Goal: Information Seeking & Learning: Learn about a topic

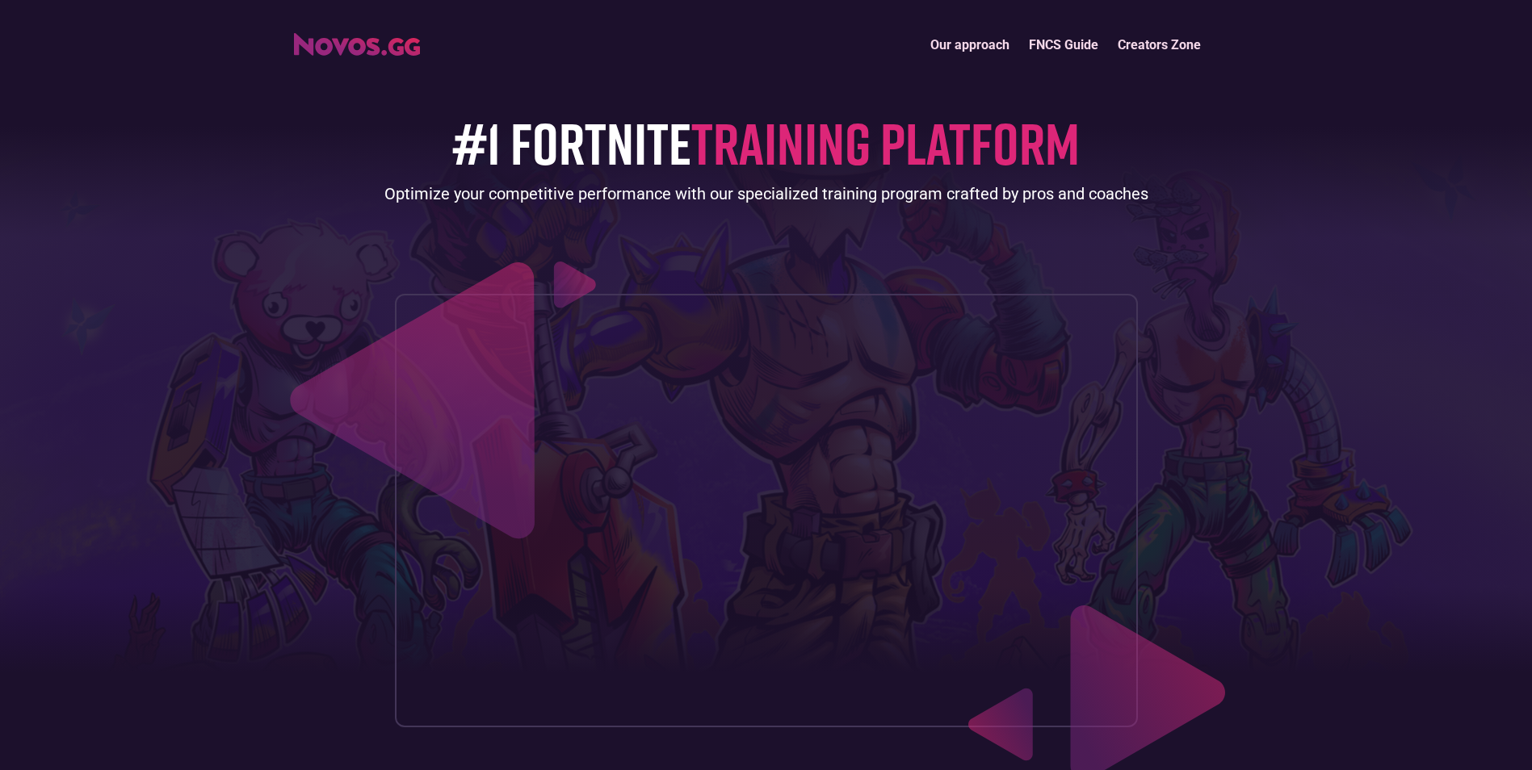
click at [732, 162] on span "TRAINING PLATFORM" at bounding box center [885, 142] width 388 height 70
click at [732, 44] on link "Our approach" at bounding box center [970, 44] width 99 height 35
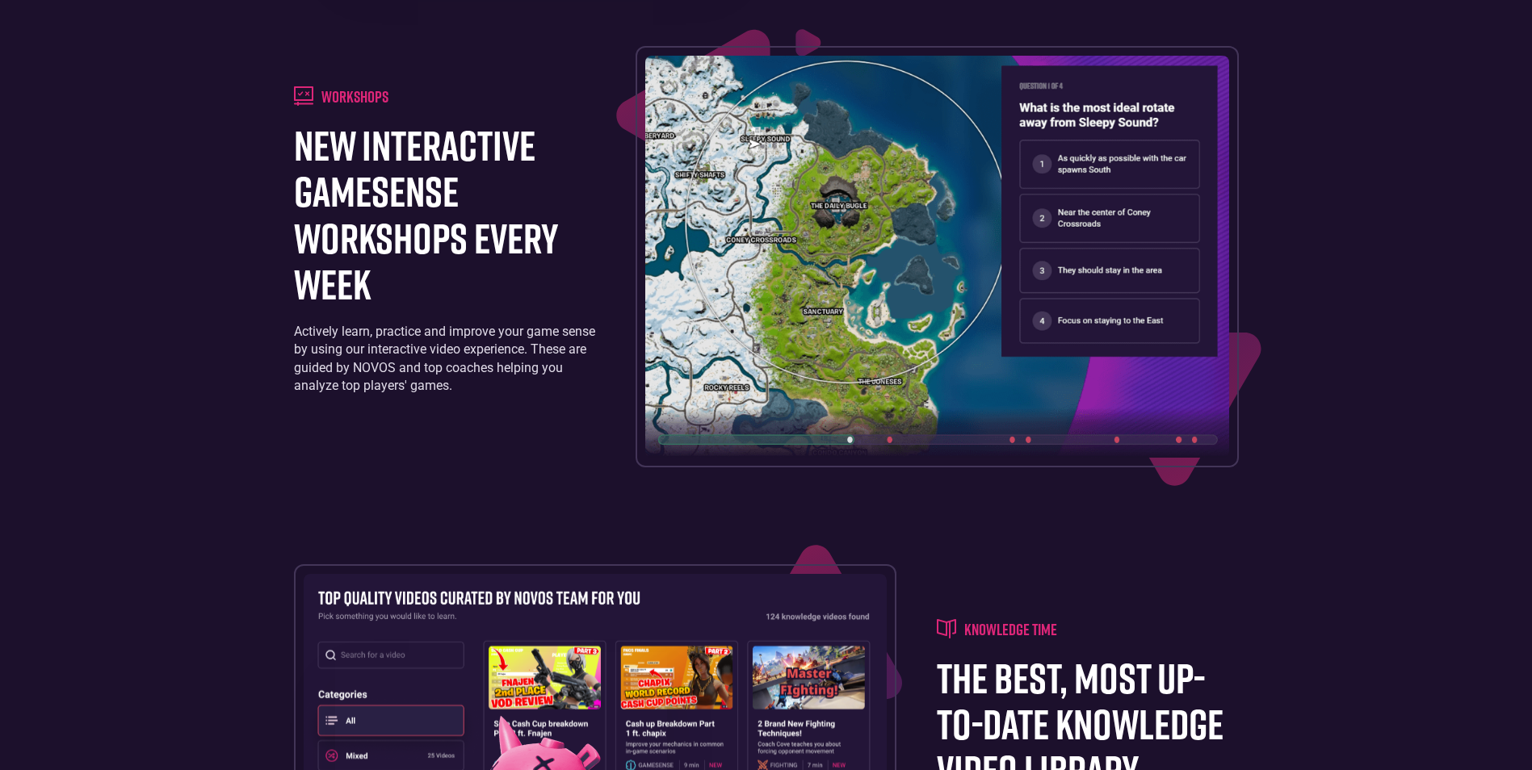
scroll to position [2966, 0]
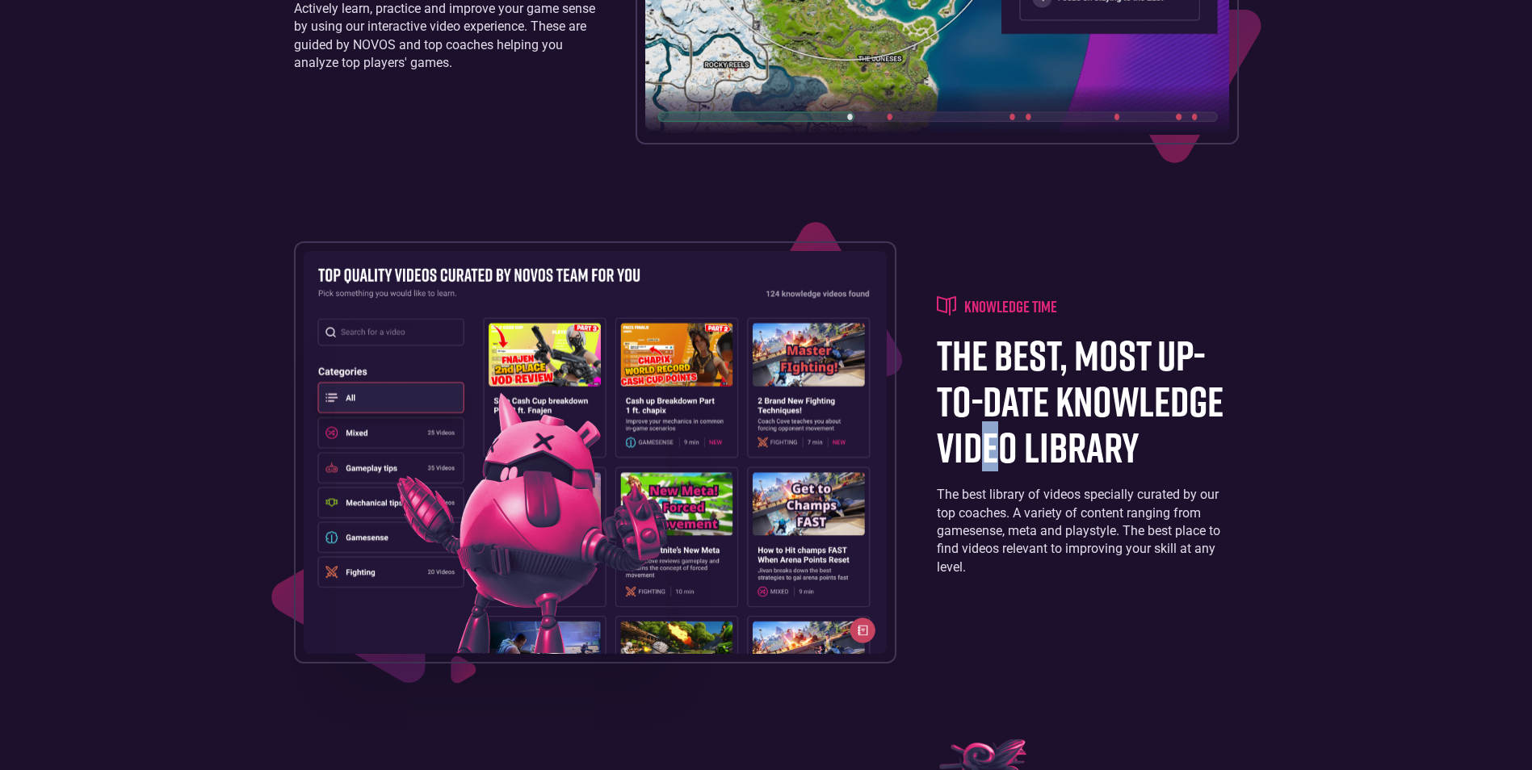
click at [732, 427] on h1 "the best, most up-to-date knowledge video library" at bounding box center [1087, 401] width 301 height 139
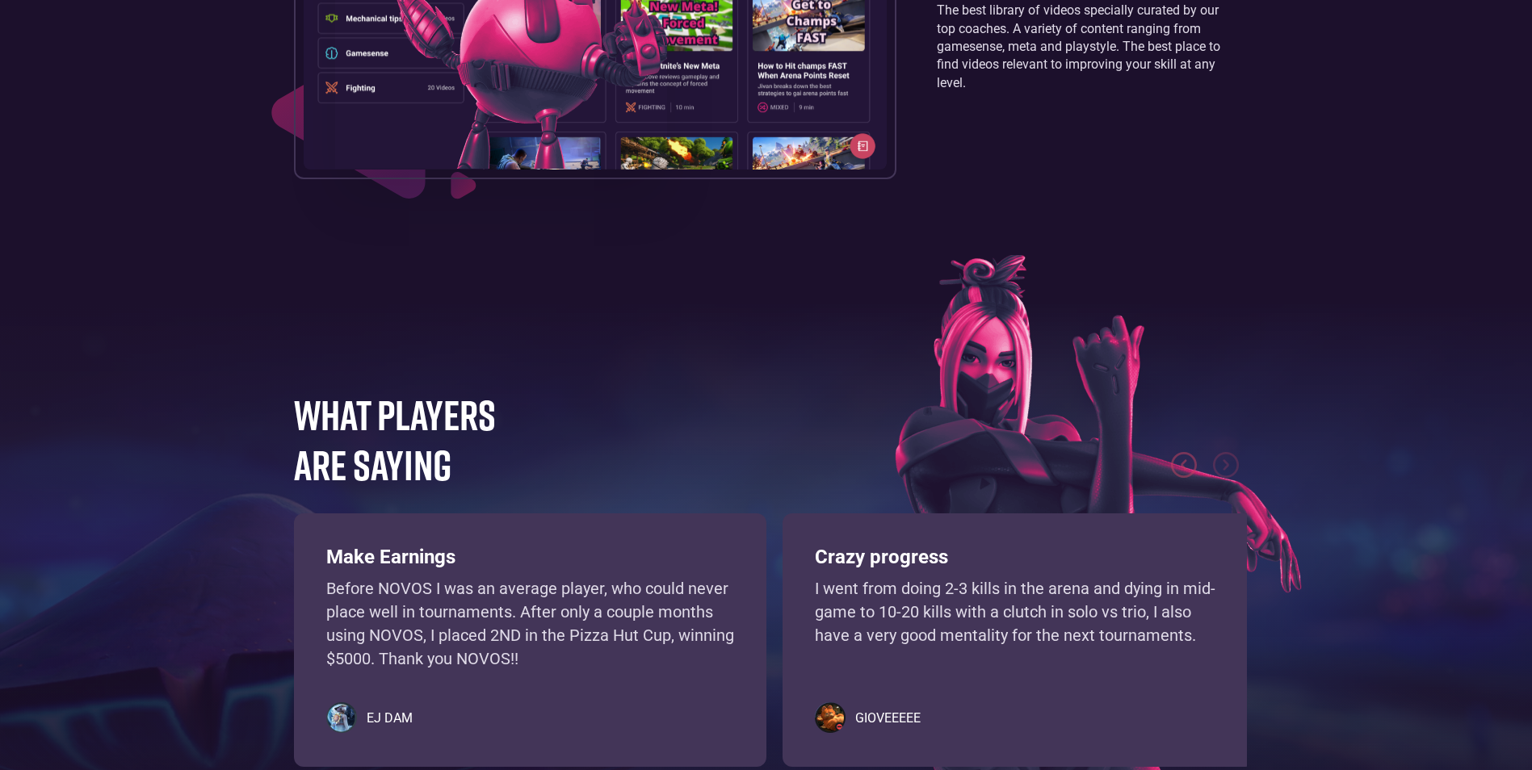
scroll to position [3935, 0]
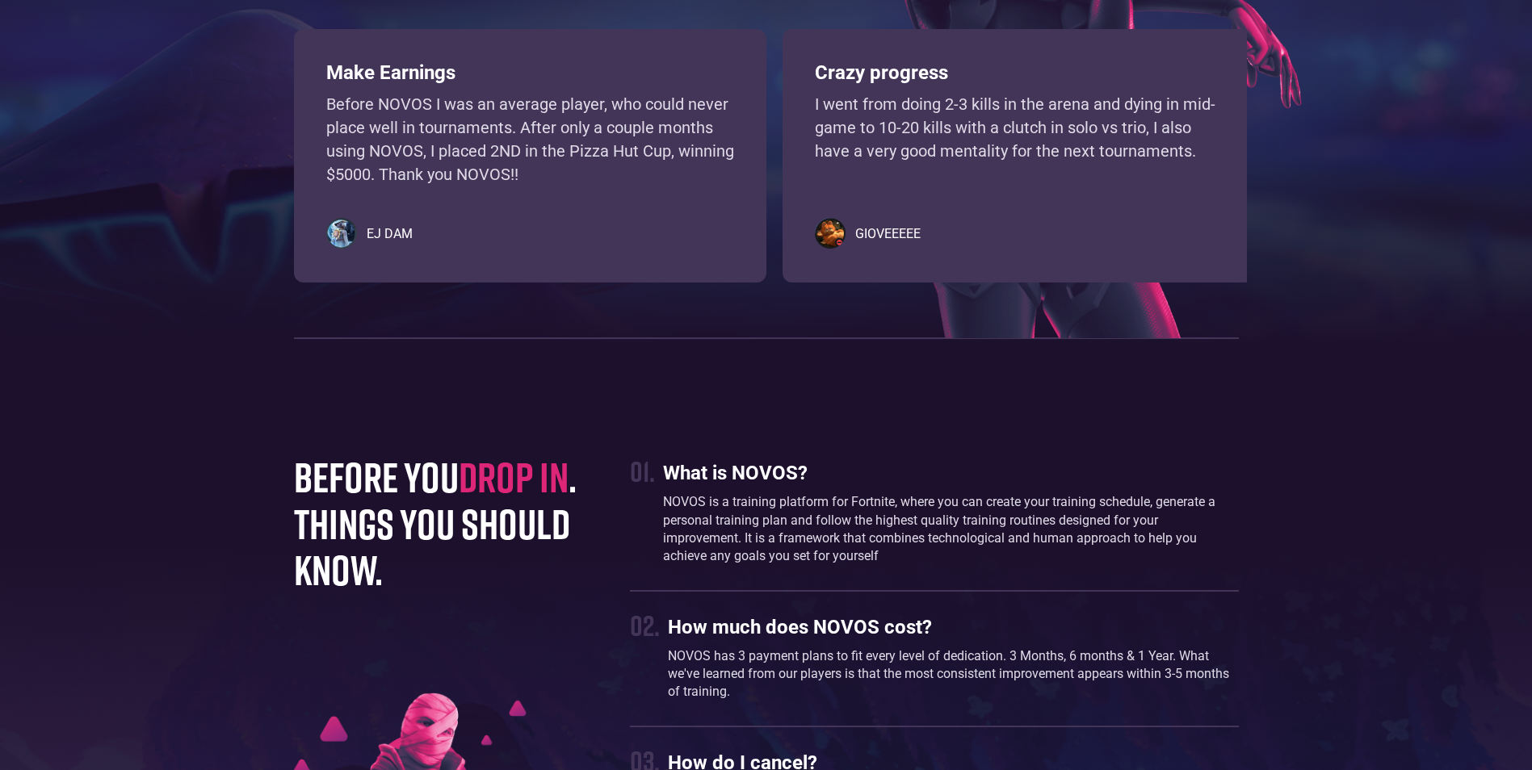
click at [472, 145] on p "Before NOVOS I was an average player, who could never place well in tournaments…" at bounding box center [530, 139] width 408 height 93
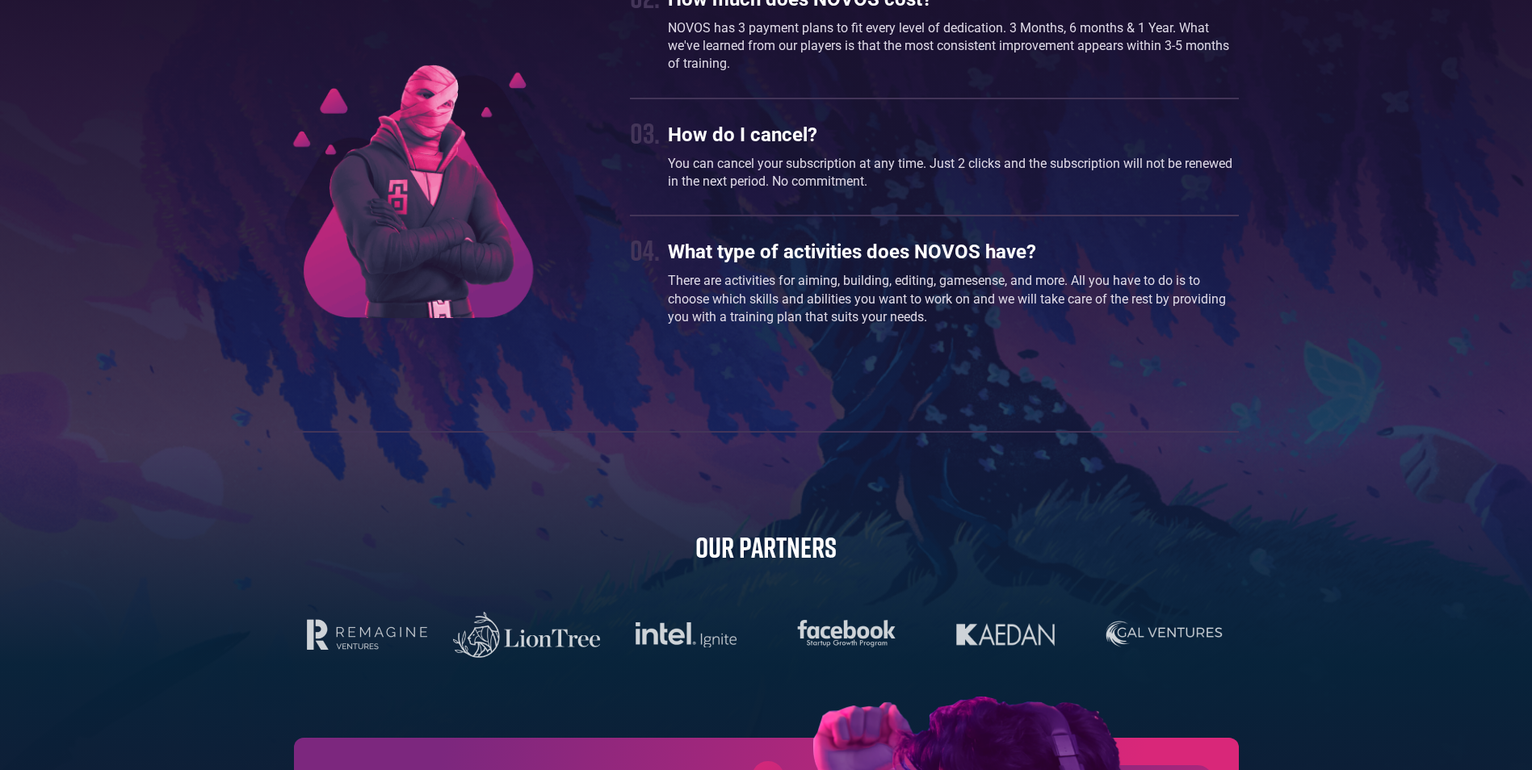
scroll to position [5048, 0]
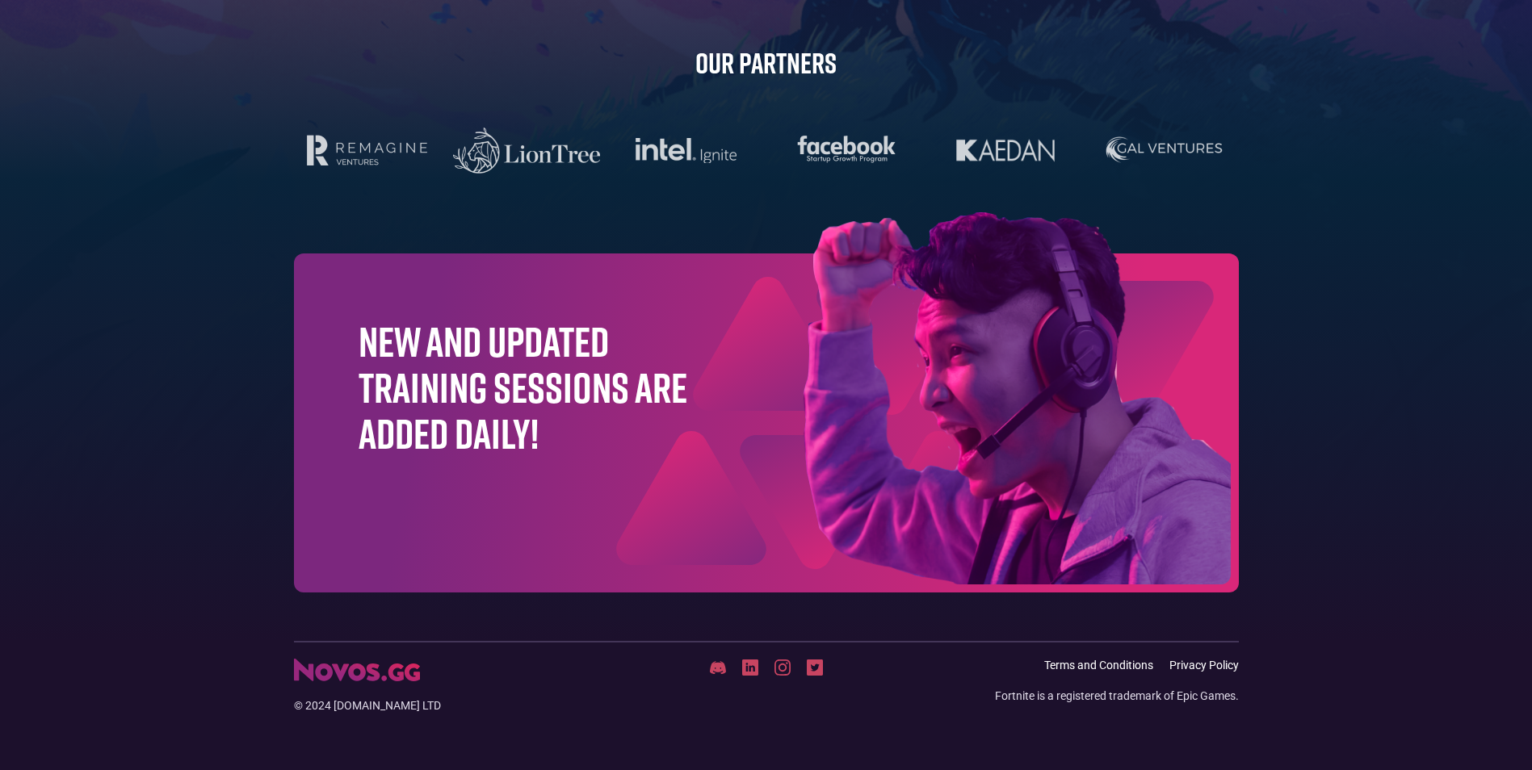
click at [510, 397] on h1 "New and updated training sessions are added daily!" at bounding box center [523, 387] width 329 height 139
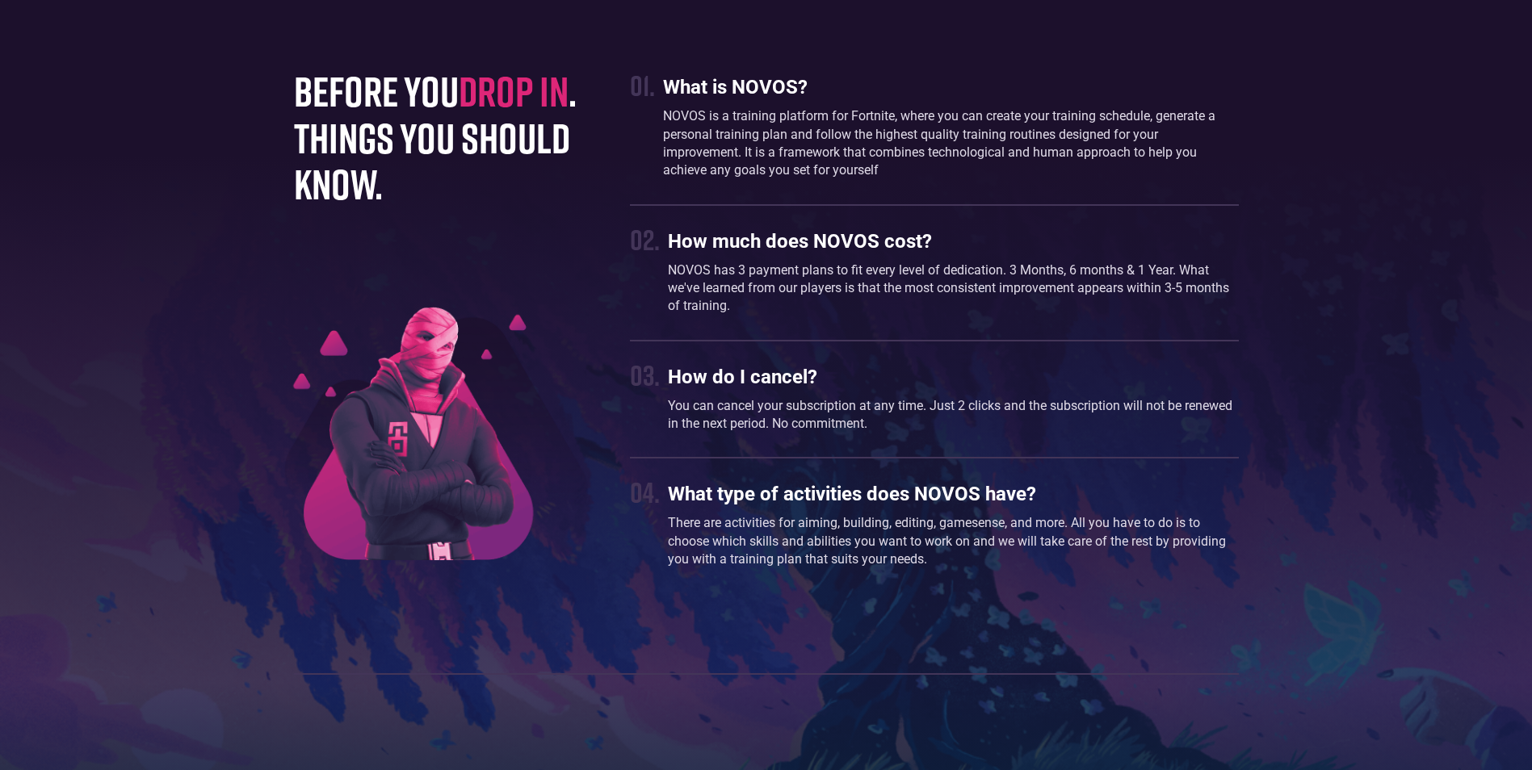
scroll to position [4240, 0]
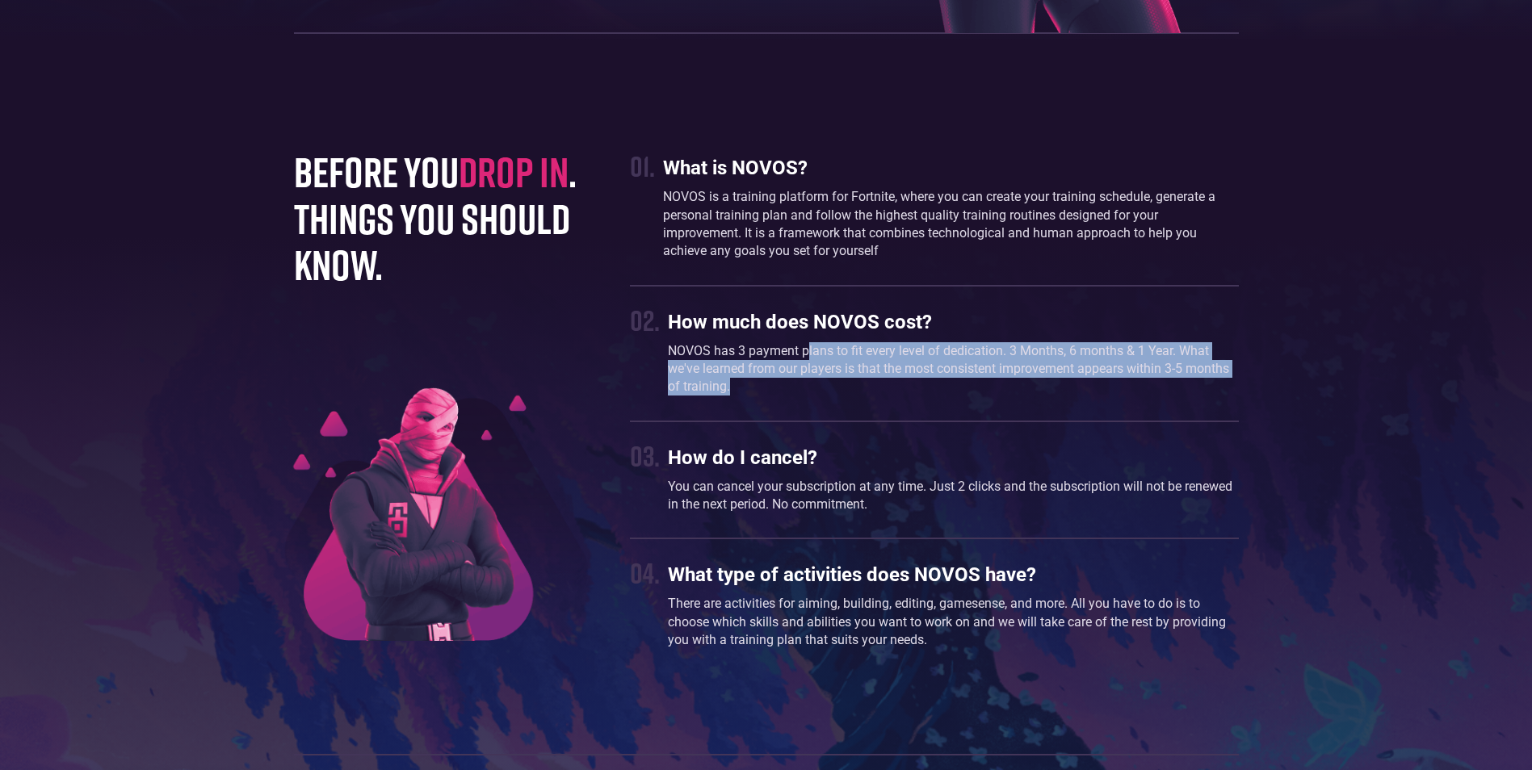
drag, startPoint x: 807, startPoint y: 355, endPoint x: 1004, endPoint y: 383, distance: 199.1
click at [732, 383] on p "NOVOS has 3 payment plans to fit every level of dedication. 3 Months, 6 months …" at bounding box center [953, 369] width 570 height 54
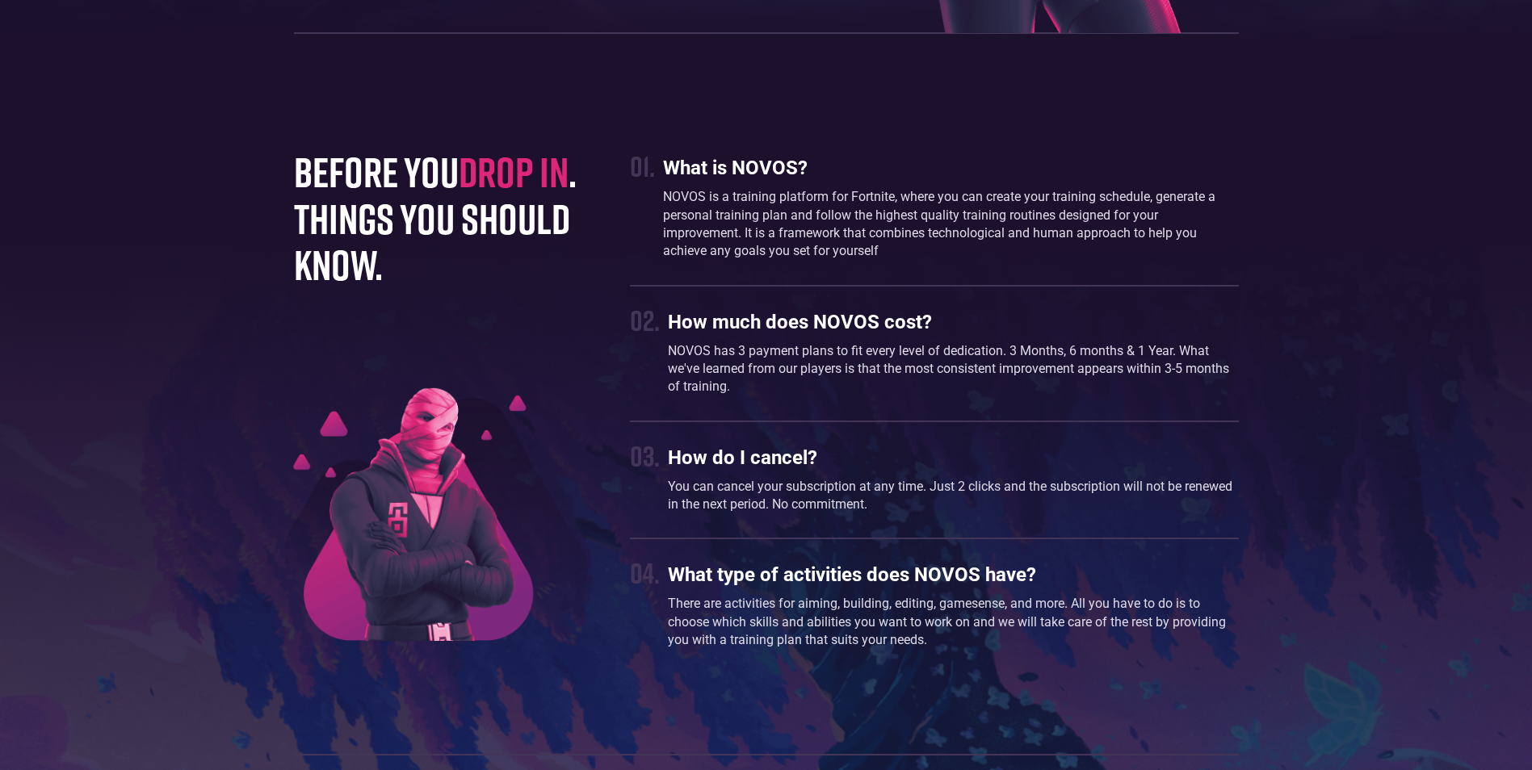
click at [732, 272] on div "01. What is NOVOS? NOVOS is a training platform for Fortnite, where you can cre…" at bounding box center [934, 403] width 608 height 509
drag, startPoint x: 1085, startPoint y: 337, endPoint x: 1183, endPoint y: 342, distance: 98.7
click at [732, 342] on div "How much does NOVOS cost? NOVOS has 3 payment plans to fit every level of dedic…" at bounding box center [953, 354] width 570 height 102
drag, startPoint x: 1183, startPoint y: 342, endPoint x: 1259, endPoint y: 353, distance: 76.6
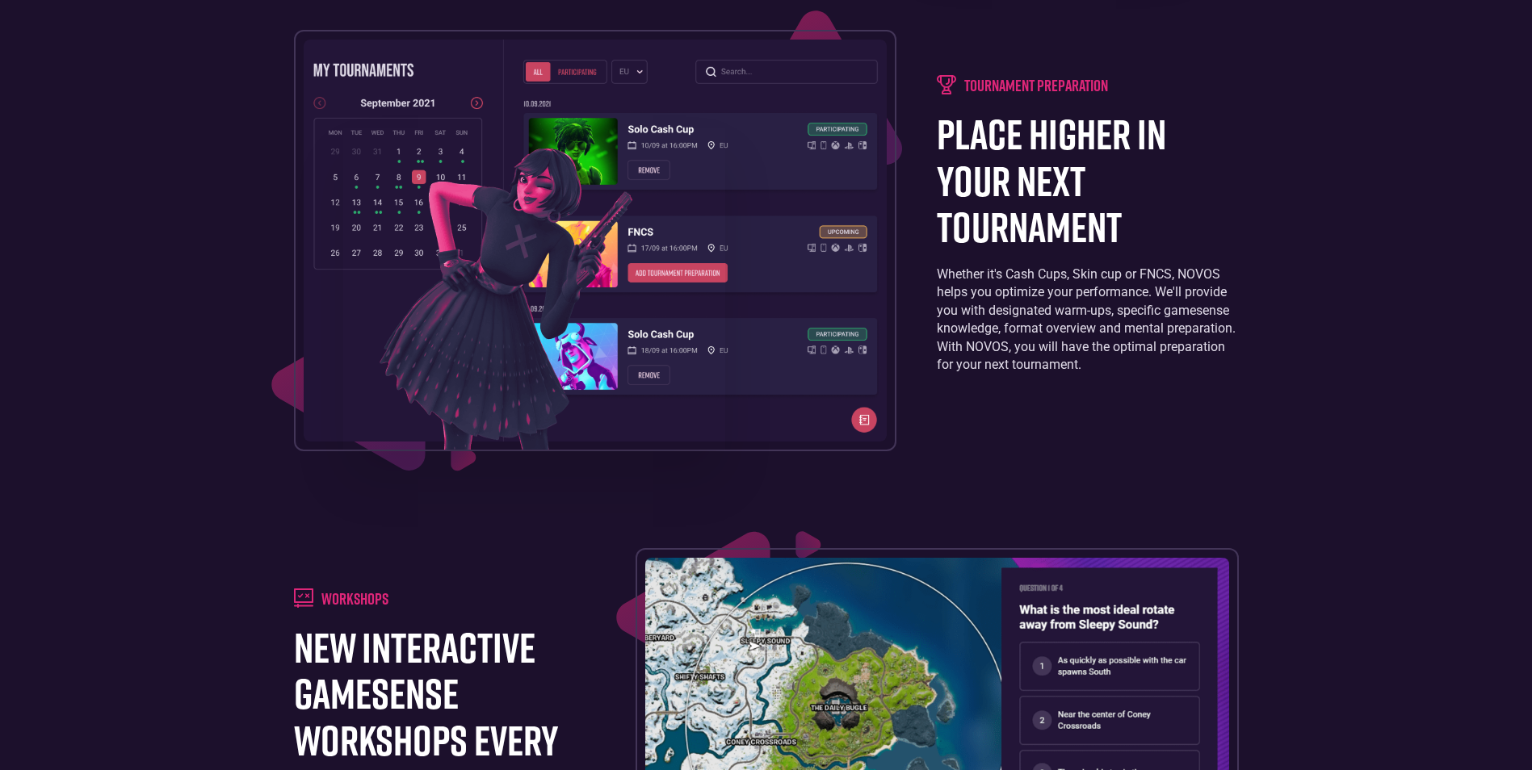
scroll to position [1576, 0]
